Goal: Communication & Community: Answer question/provide support

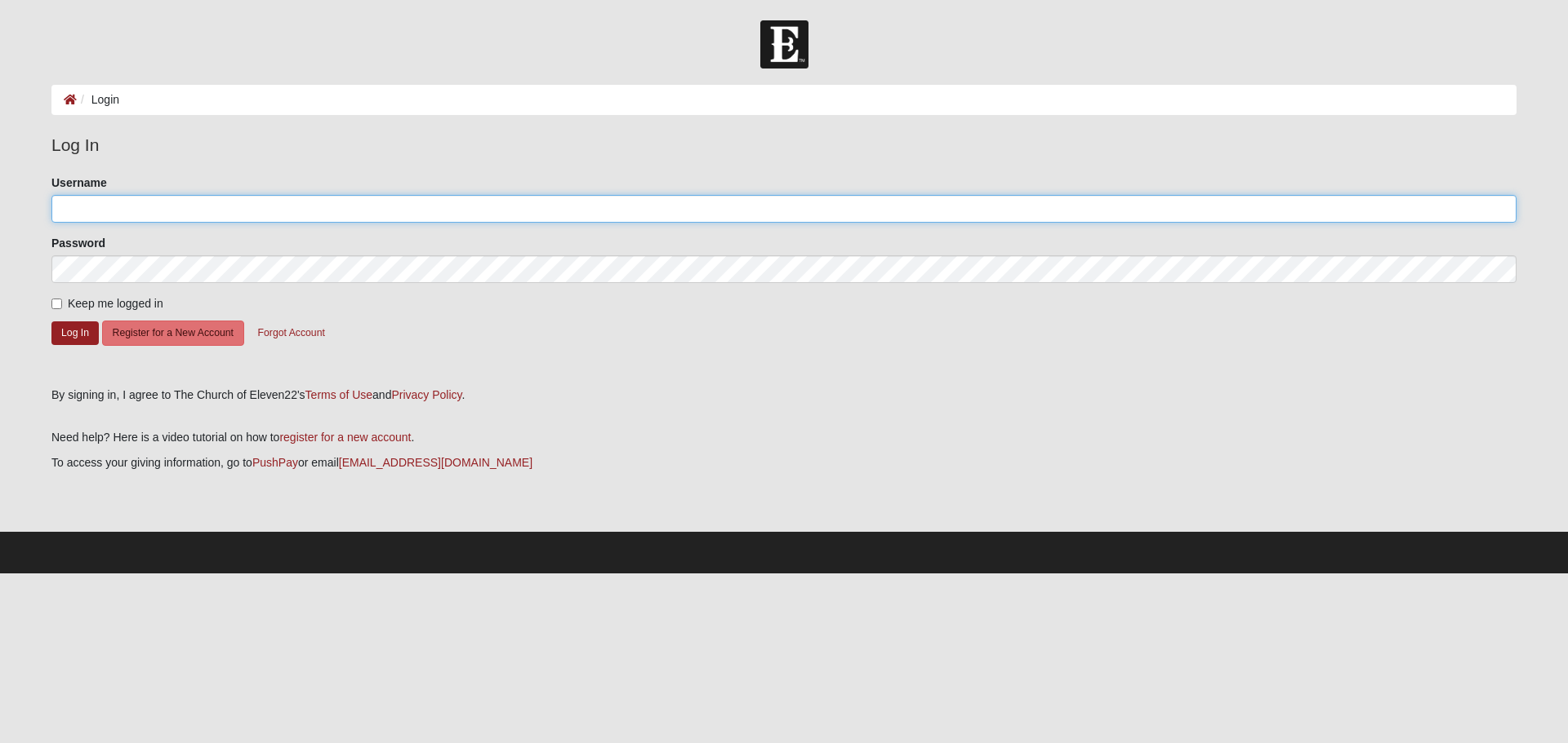
click at [190, 213] on input "Username" at bounding box center [784, 208] width 1465 height 28
type input "Hekkert"
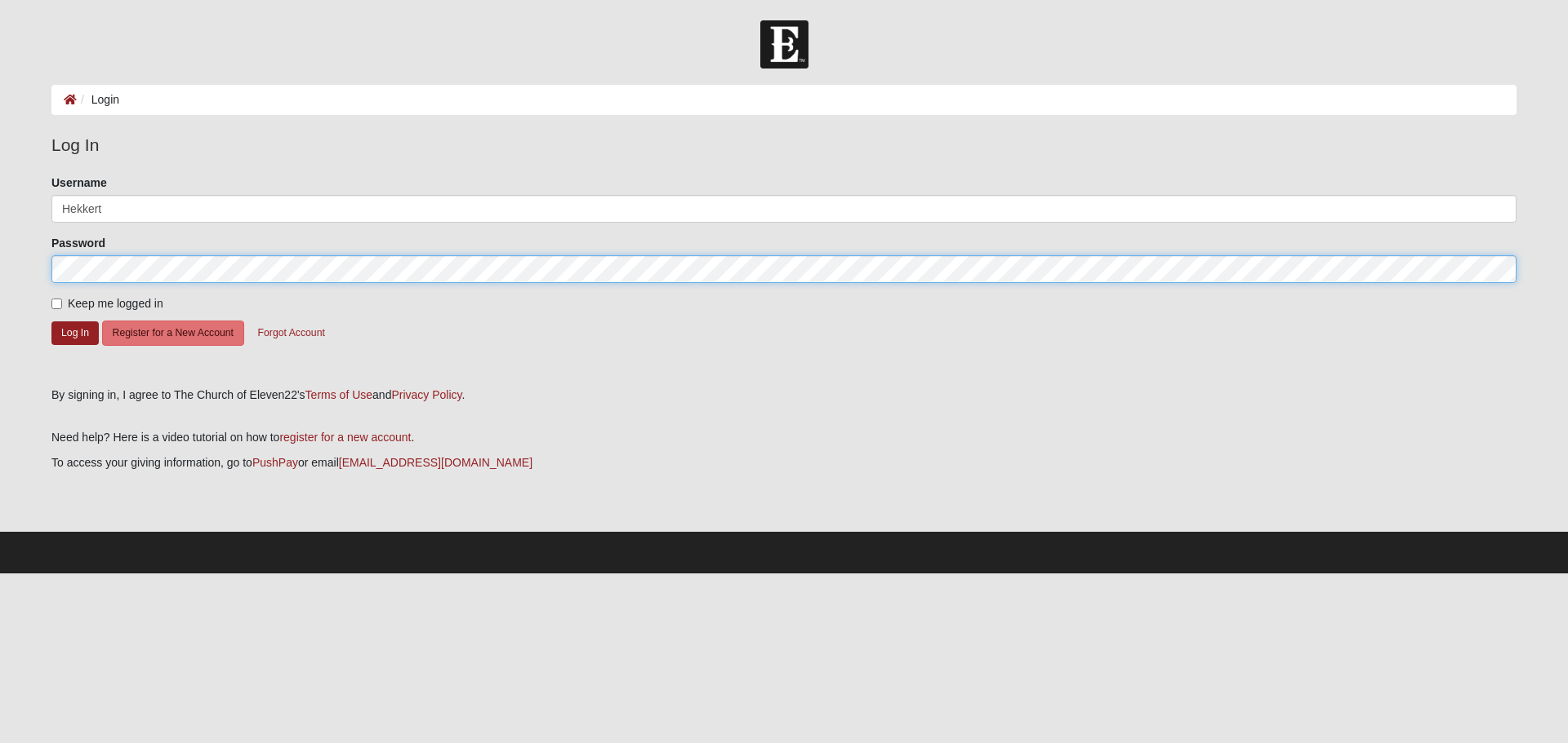
click at [51, 321] on button "Log In" at bounding box center [75, 333] width 47 height 24
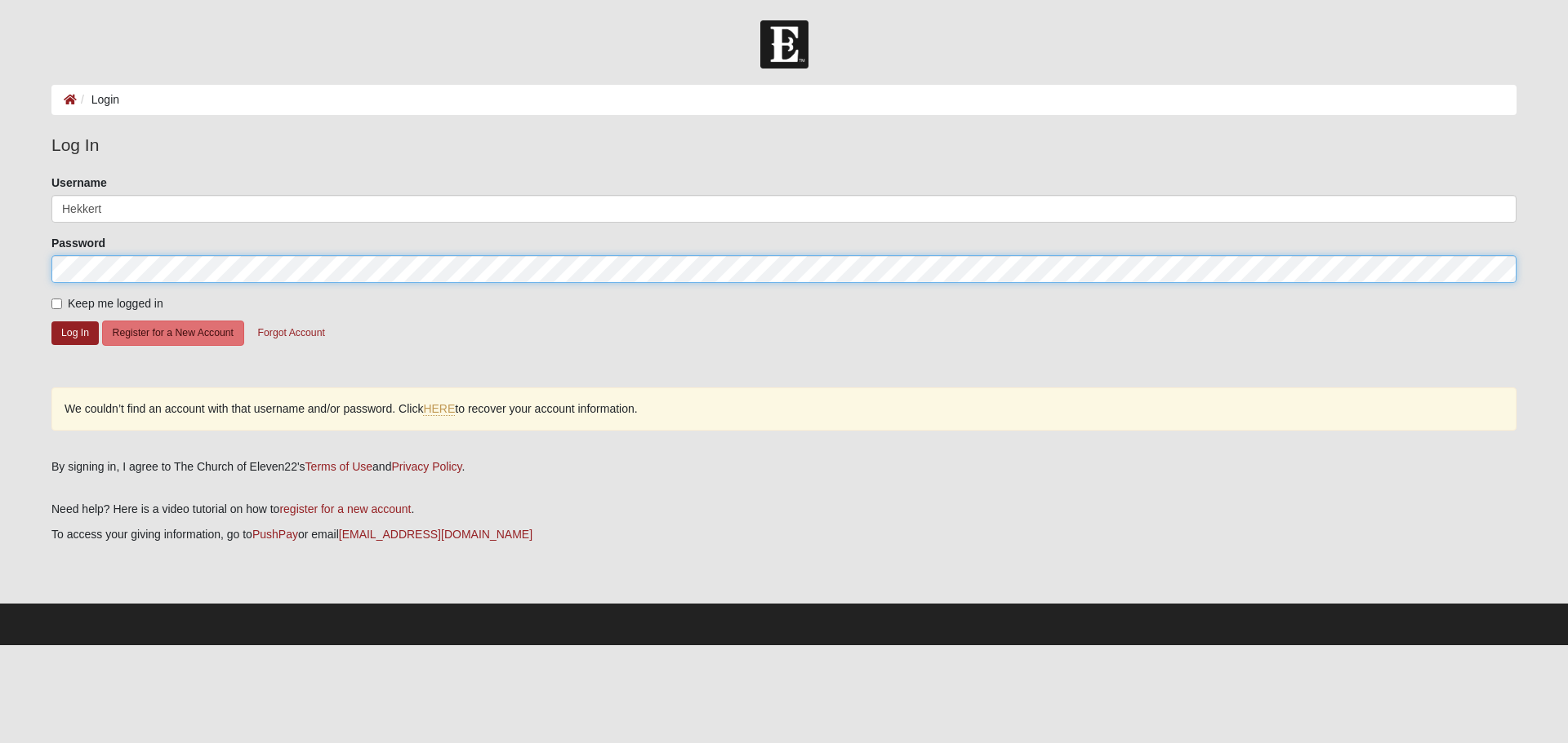
click at [51, 321] on button "Log In" at bounding box center [75, 333] width 47 height 24
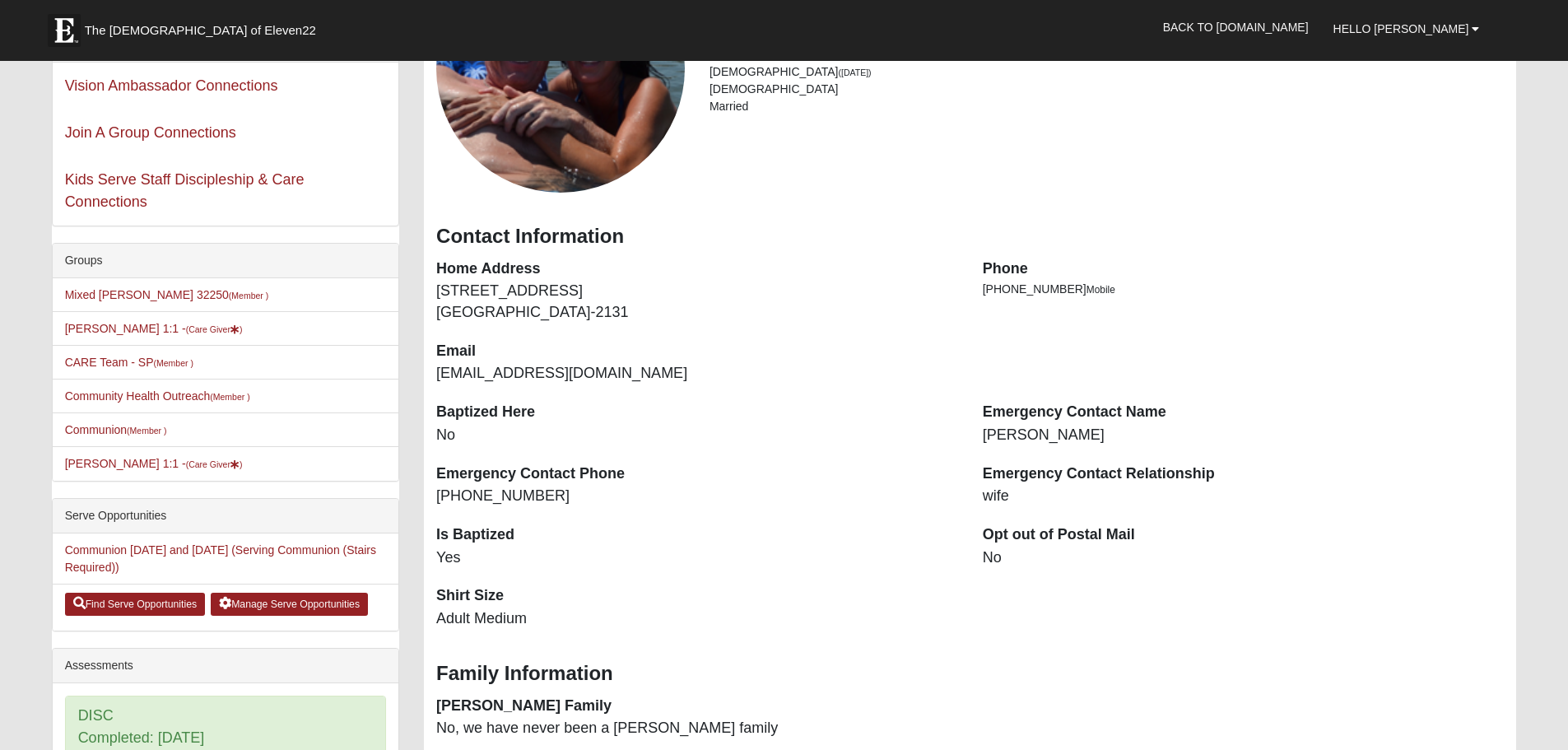
scroll to position [247, 0]
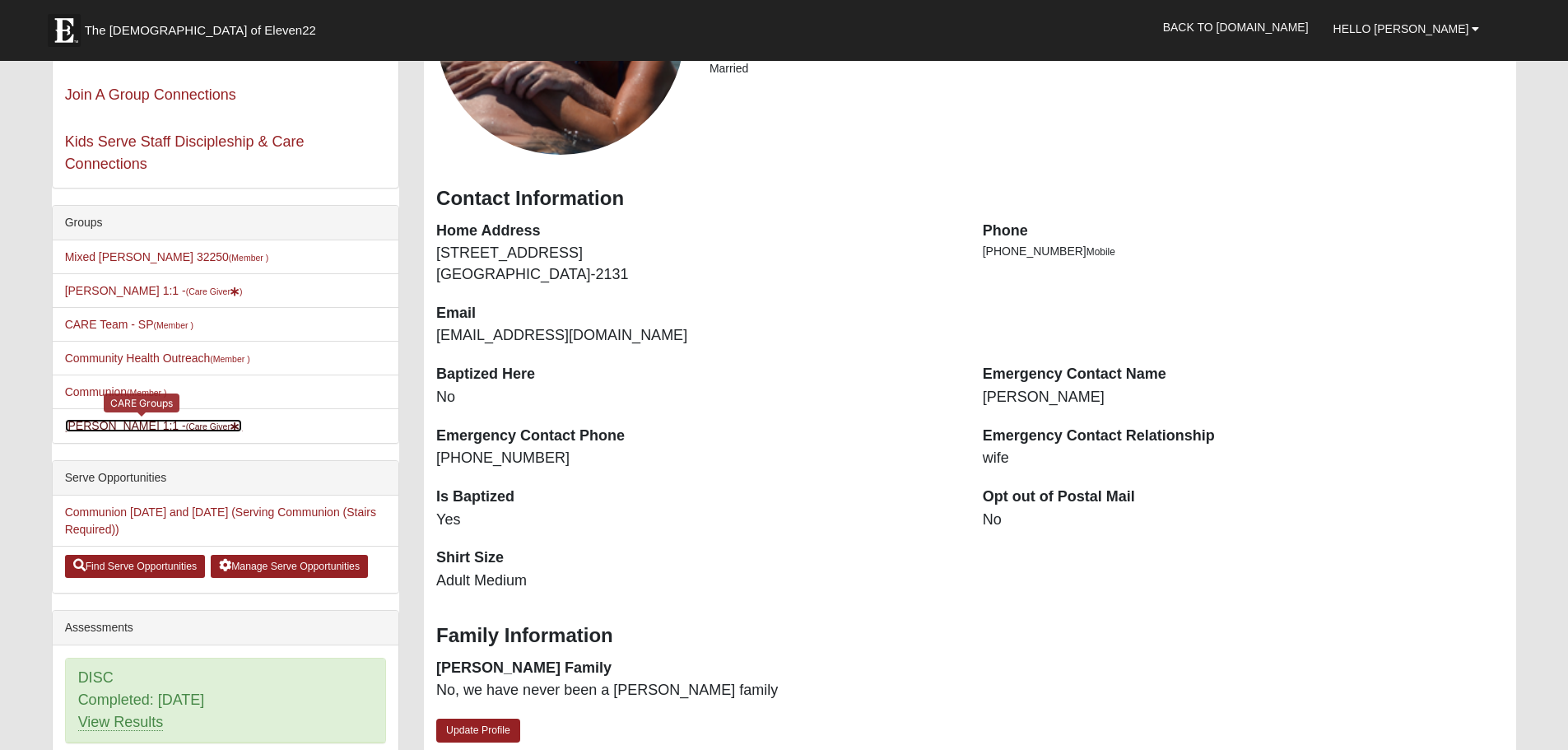
click at [150, 428] on link "Erik Hekkert 1:1 - (Care Giver )" at bounding box center [154, 425] width 177 height 13
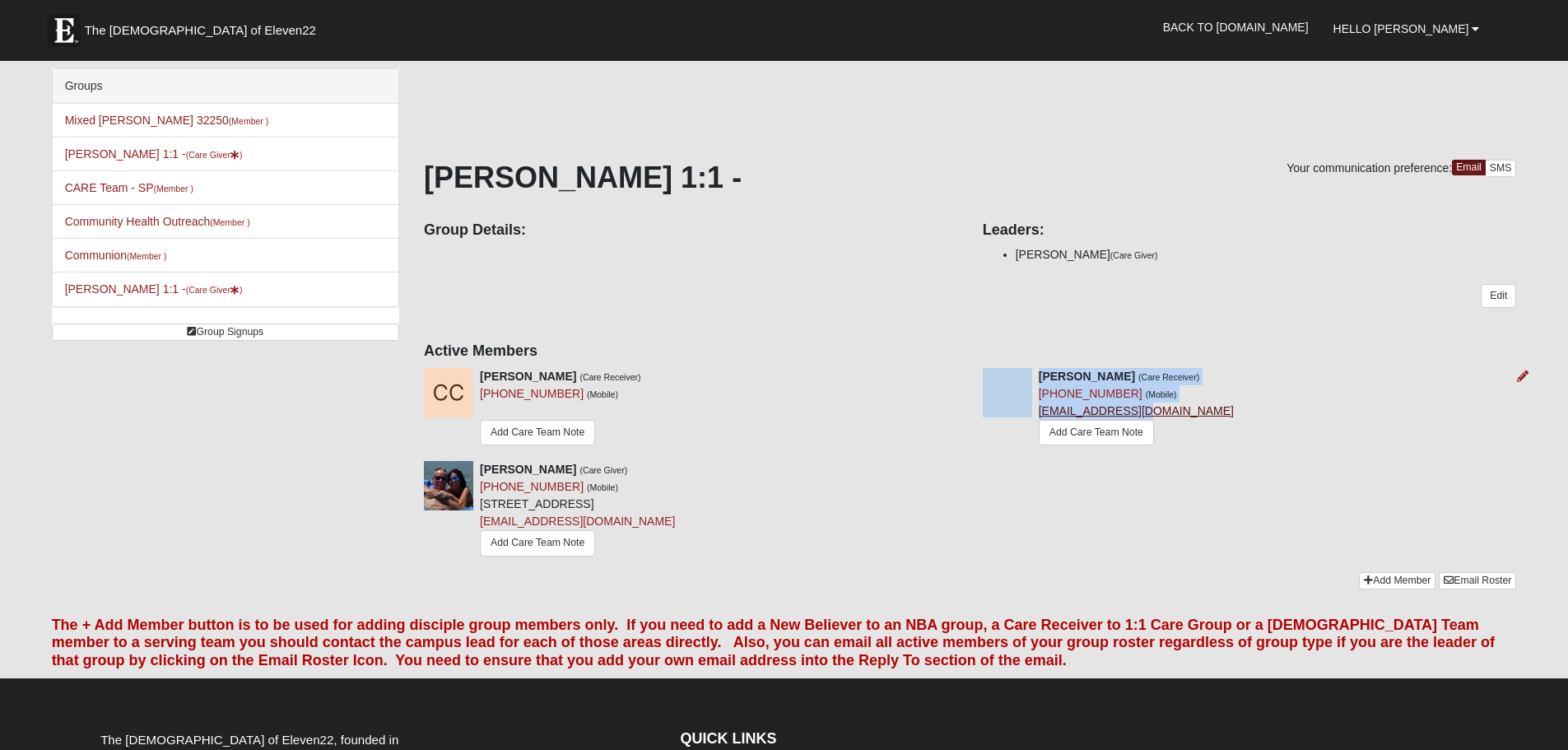
drag, startPoint x: 1191, startPoint y: 412, endPoint x: 1147, endPoint y: 417, distance: 44.3
click at [1147, 417] on div "[PERSON_NAME] (Care Receiver) [PHONE_NUMBER] (Mobile) [EMAIL_ADDRESS][DOMAIN_NA…" at bounding box center [1250, 409] width 559 height 82
click at [1185, 404] on div "[PERSON_NAME] (Care Receiver) [PHONE_NUMBER] (Mobile) [EMAIL_ADDRESS][DOMAIN_NA…" at bounding box center [1250, 409] width 559 height 82
drag, startPoint x: 1038, startPoint y: 412, endPoint x: 1191, endPoint y: 414, distance: 153.0
click at [1191, 414] on div "[PERSON_NAME] (Care Receiver) [PHONE_NUMBER] (Mobile) [EMAIL_ADDRESS][DOMAIN_NA…" at bounding box center [1250, 409] width 559 height 82
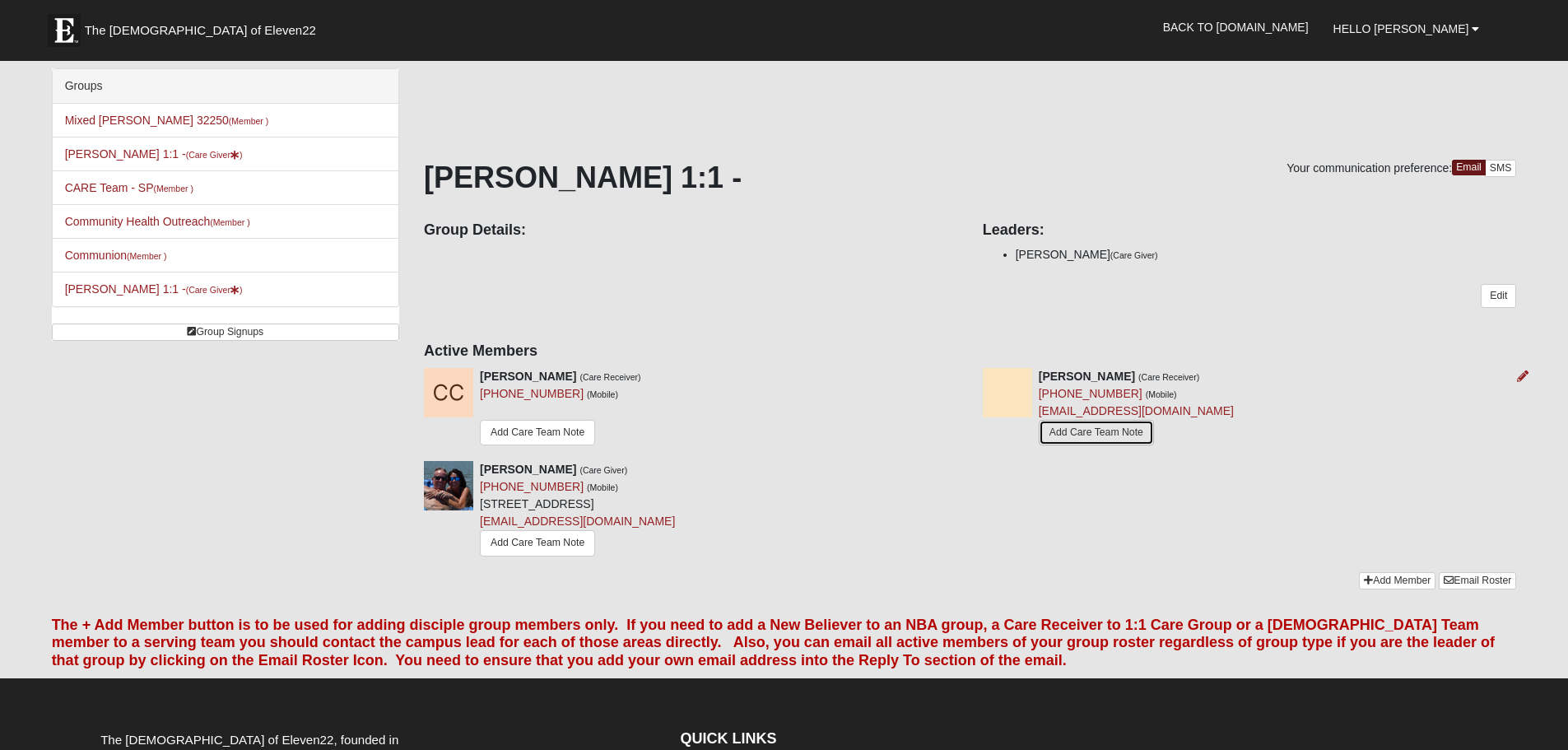
click at [1082, 438] on link "Add Care Team Note" at bounding box center [1097, 433] width 116 height 26
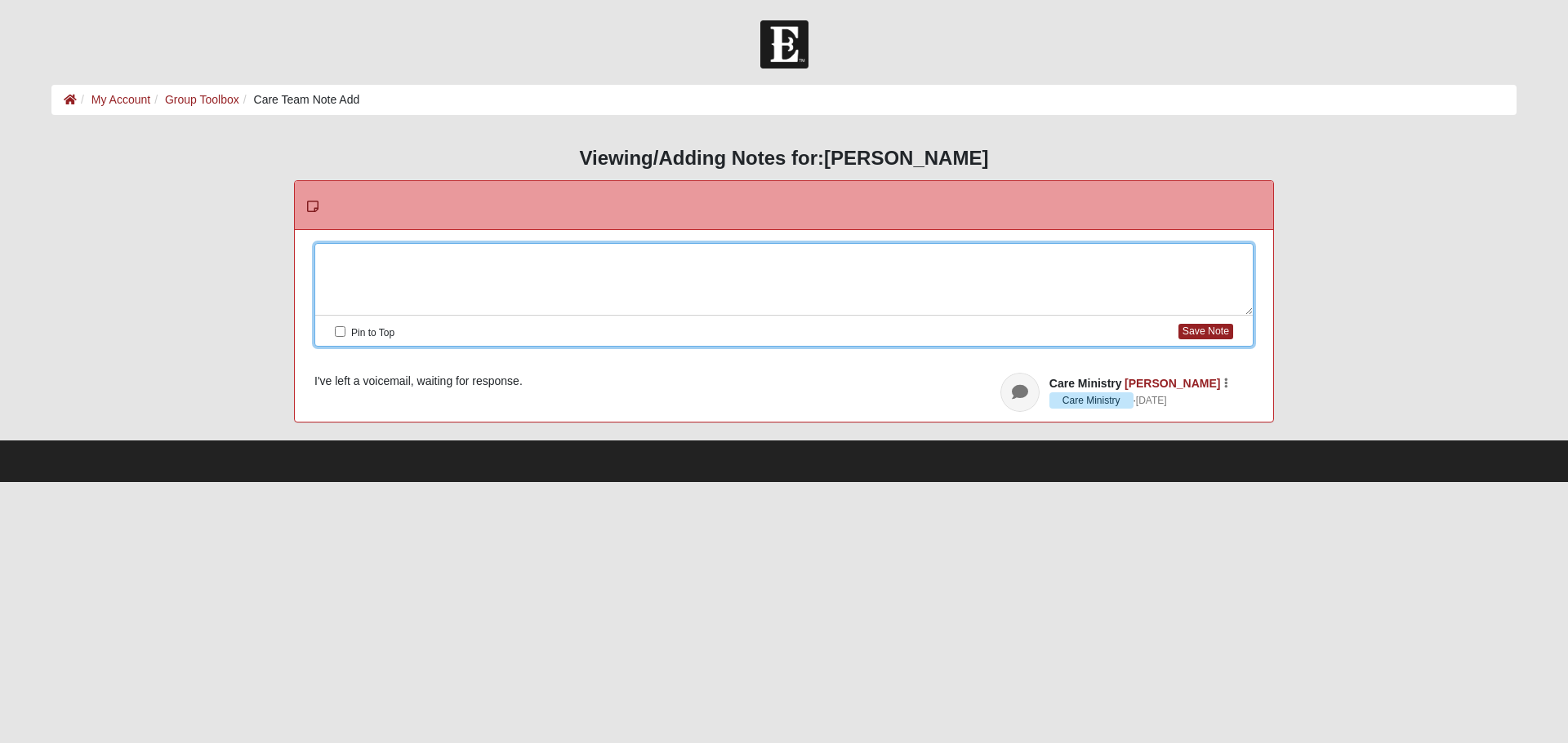
click at [451, 251] on div at bounding box center [784, 280] width 937 height 72
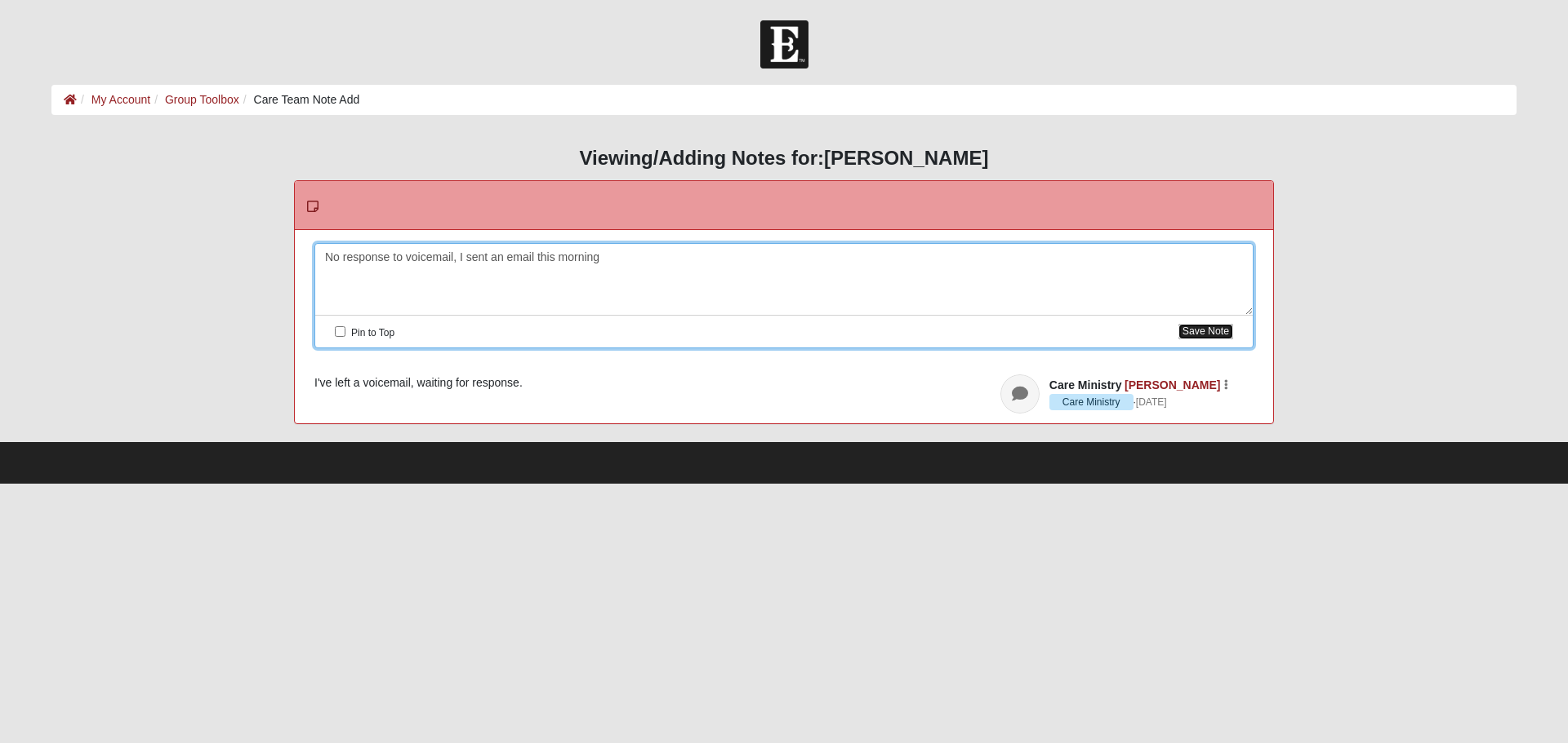
click at [1189, 328] on button "Save Note" at bounding box center [1205, 332] width 54 height 16
